Goal: Complete application form: Complete application form

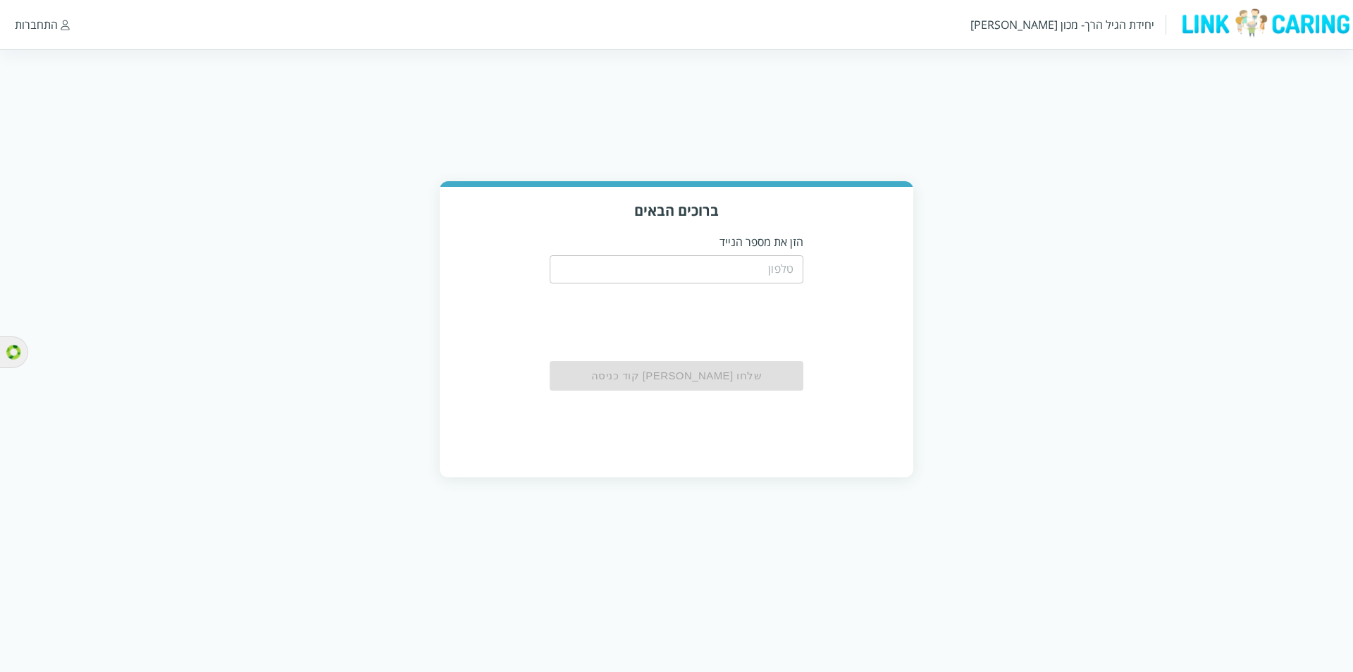
click at [661, 271] on input "tel" at bounding box center [677, 269] width 254 height 28
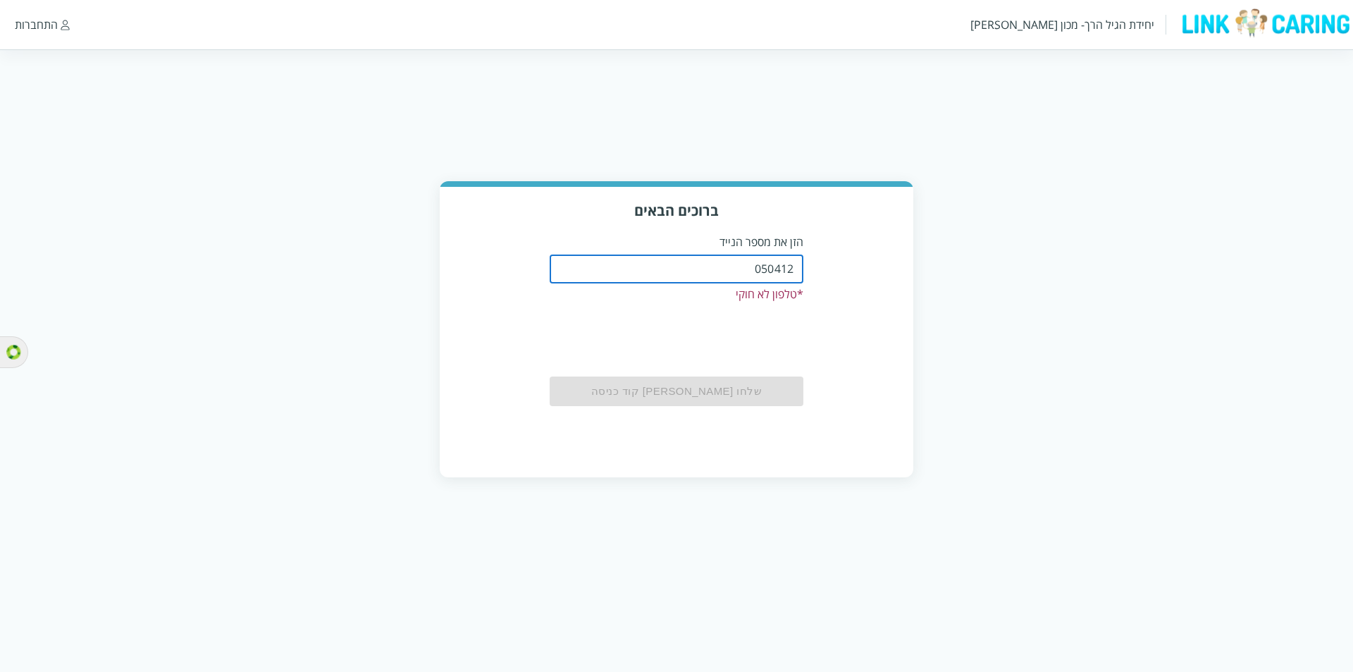
type input "0504122222"
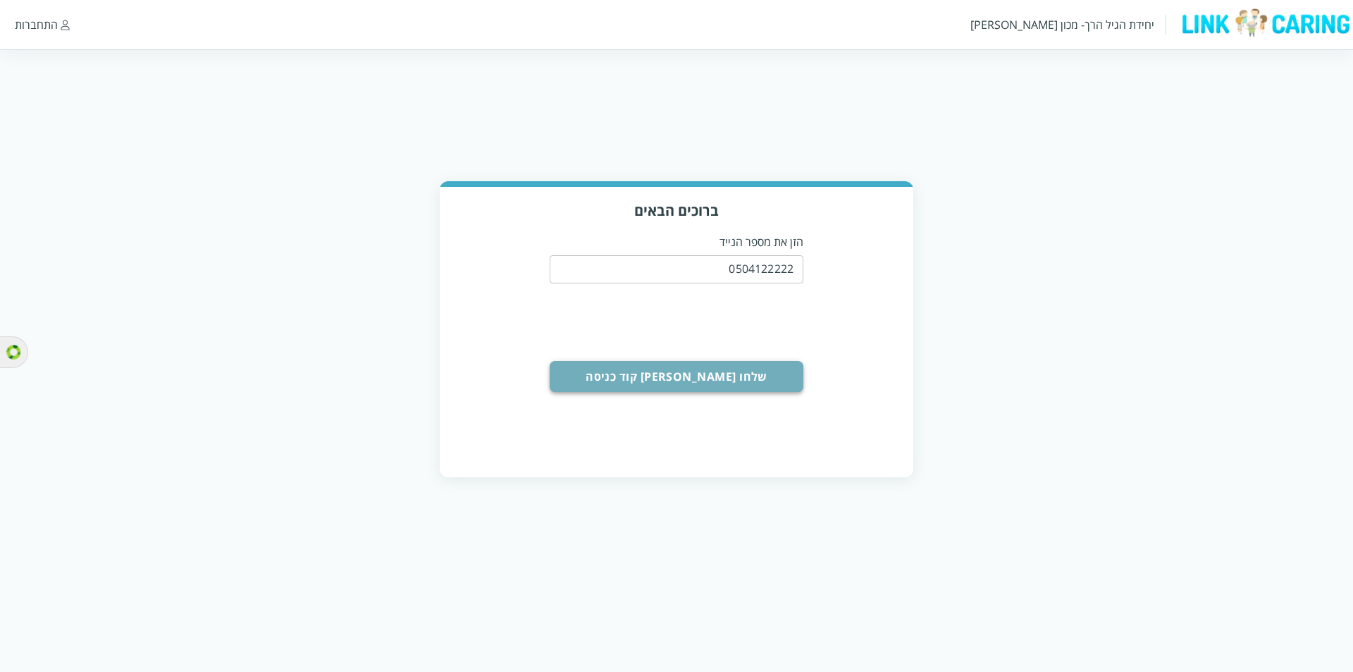
click at [696, 391] on button "שלחו [PERSON_NAME] קוד כניסה" at bounding box center [677, 376] width 254 height 31
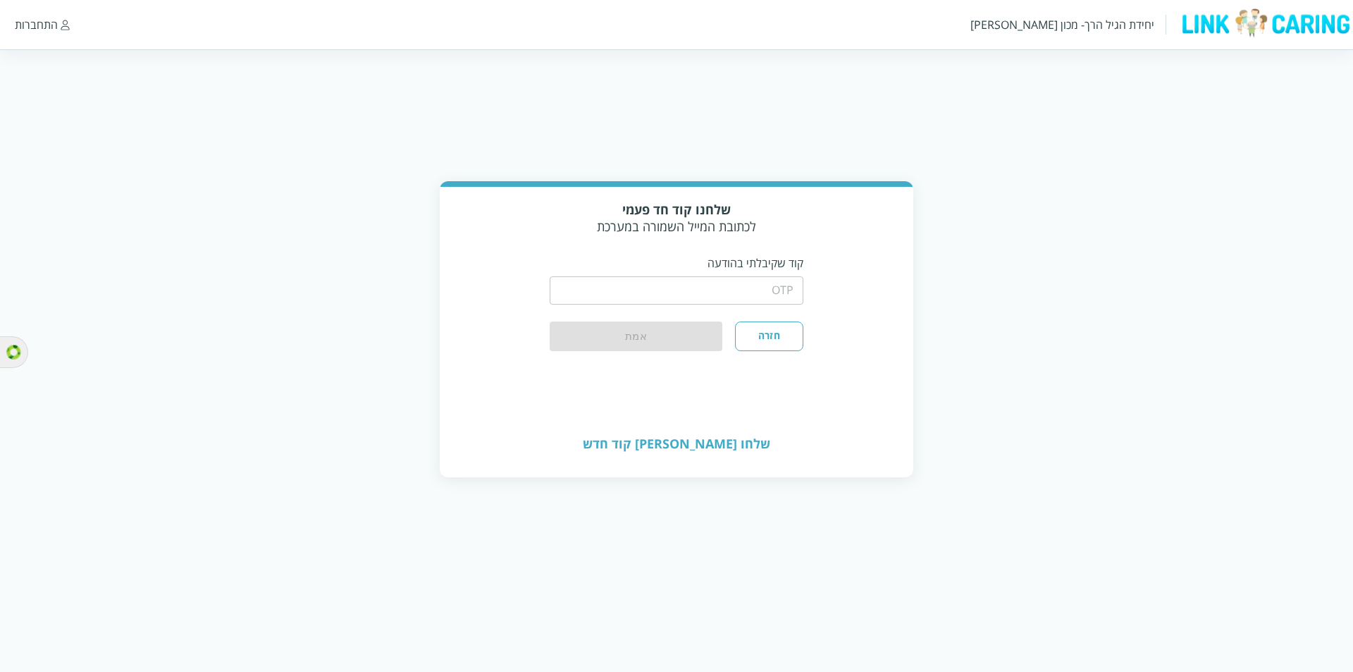
click at [756, 319] on form "​ חזרה אמת" at bounding box center [677, 311] width 254 height 80
click at [756, 293] on input "string" at bounding box center [677, 290] width 254 height 28
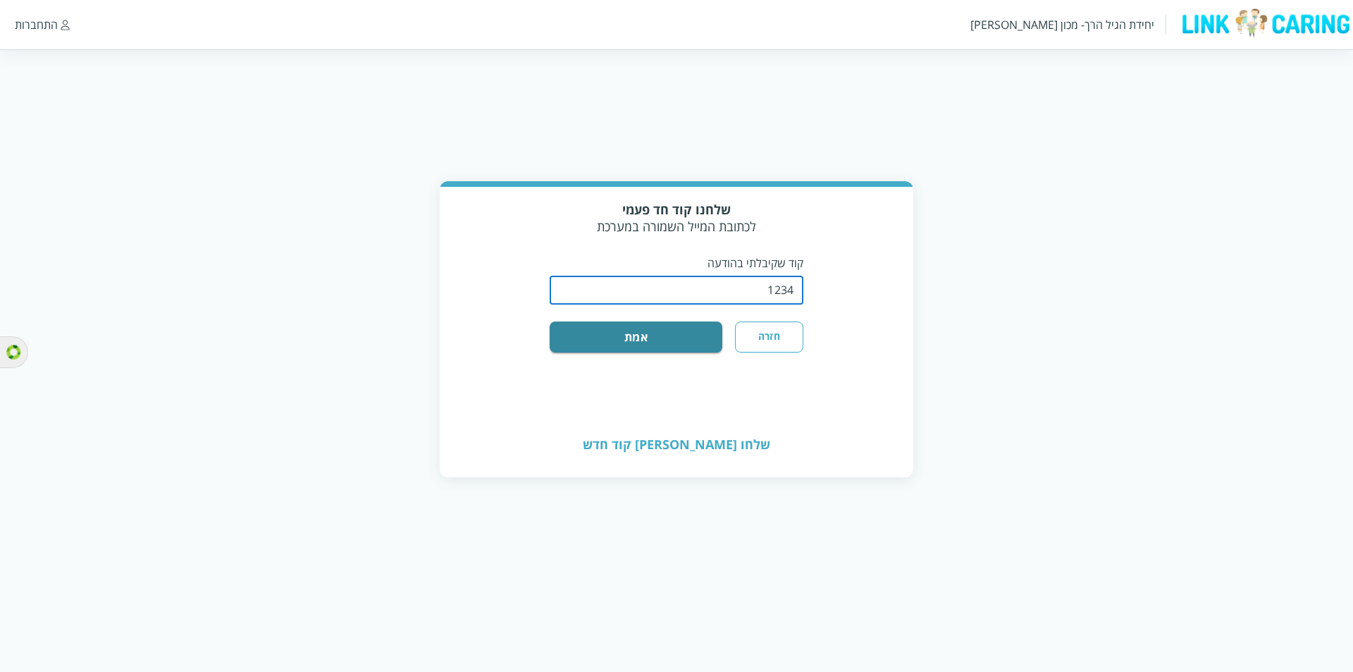
type input "1234"
click at [550, 321] on button "אמת" at bounding box center [636, 336] width 173 height 31
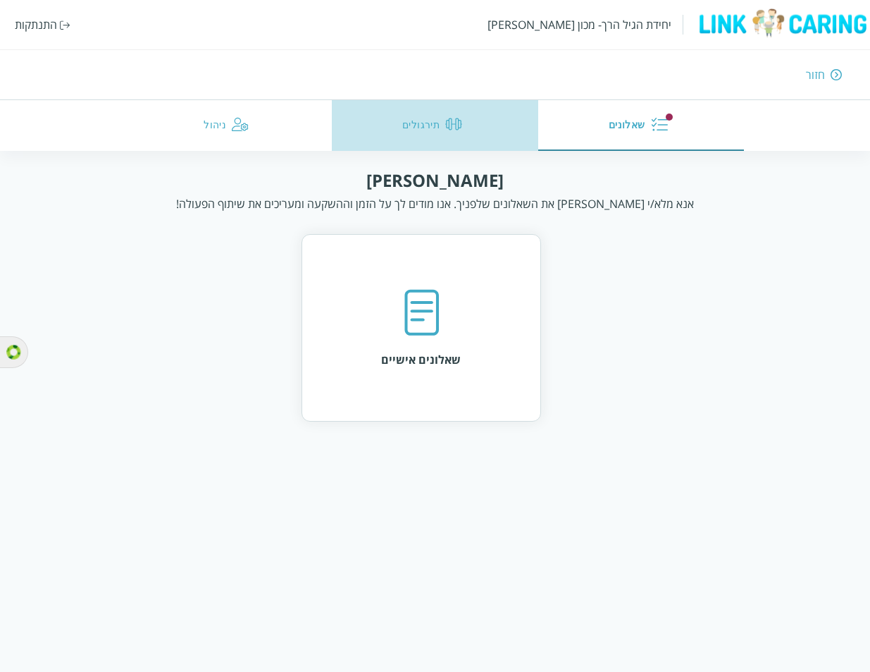
click at [445, 134] on div "button" at bounding box center [453, 126] width 17 height 20
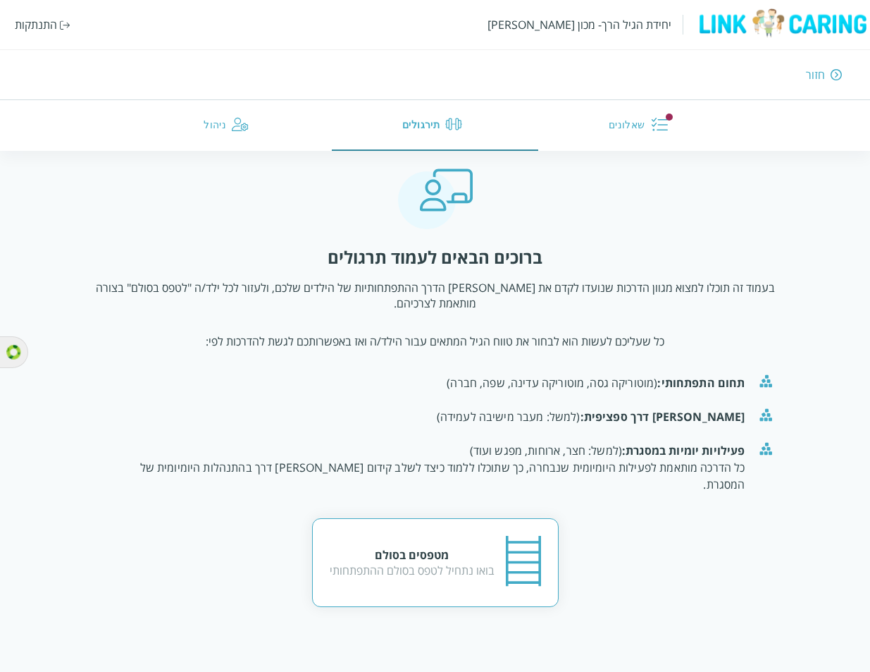
click at [455, 548] on div "מטפסים בסולם בואו נתחיל לטפס בסולם ההתפתחותי" at bounding box center [435, 562] width 211 height 56
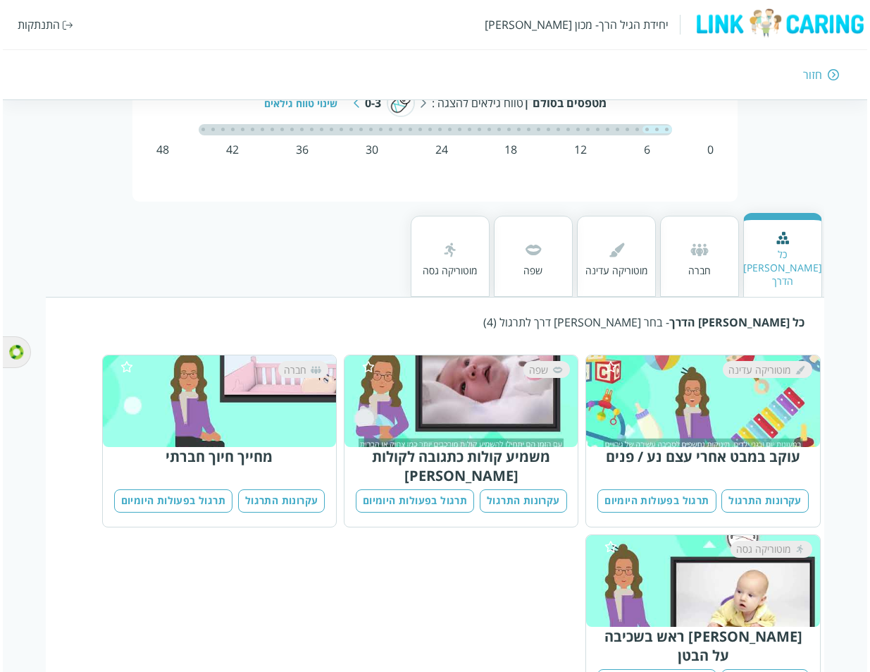
scroll to position [73, 0]
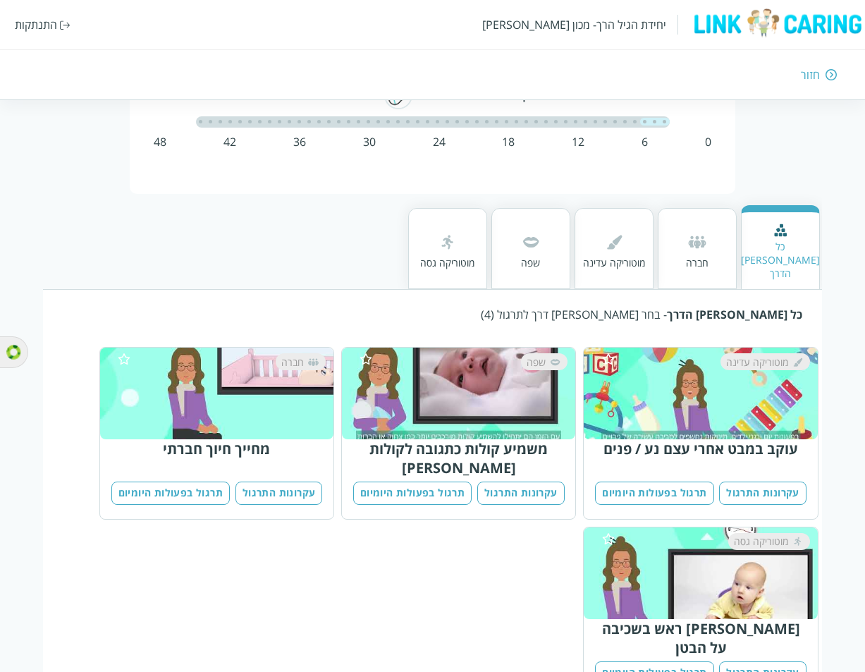
click at [700, 390] on div "מוטוריקה עדינה" at bounding box center [707, 393] width 210 height 80
